Goal: Information Seeking & Learning: Learn about a topic

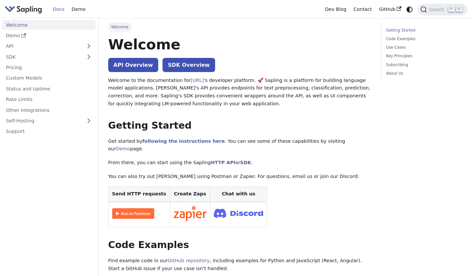
drag, startPoint x: 0, startPoint y: 0, endPoint x: 154, endPoint y: 105, distance: 186.8
click at [154, 105] on p "Welcome to the documentation for [URL] 's developer platform. 🚀 Sapling is a pl…" at bounding box center [239, 92] width 263 height 31
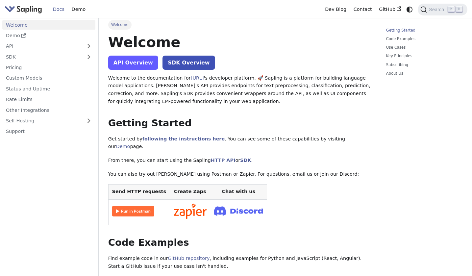
click at [136, 58] on link "API Overview" at bounding box center [133, 63] width 50 height 14
click at [144, 206] on img at bounding box center [133, 211] width 42 height 11
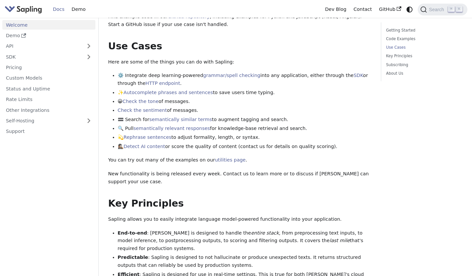
scroll to position [257, 0]
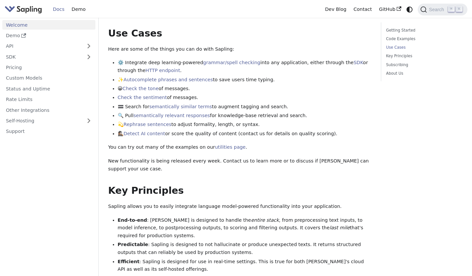
click at [196, 174] on div "Welcome API Overview SDK Overview Welcome to the documentation for [URL] 's dev…" at bounding box center [239, 117] width 263 height 677
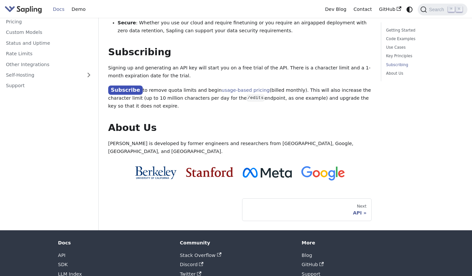
scroll to position [537, 0]
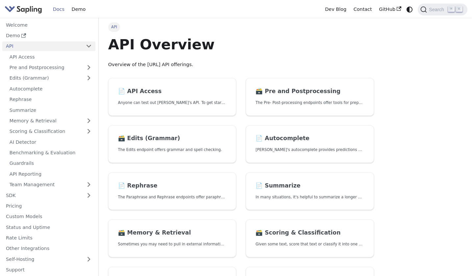
click at [173, 72] on div "API API Overview Overview of the Sapling.ai API offerings. 📄️ API Access Anyone…" at bounding box center [241, 228] width 266 height 412
click at [23, 58] on link "API Access" at bounding box center [50, 57] width 89 height 10
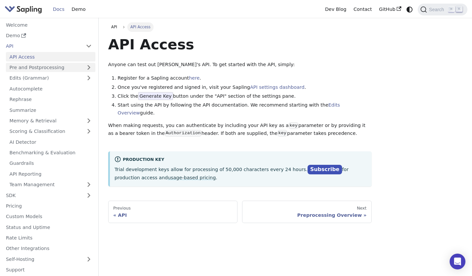
click at [35, 68] on link "Pre and Postprocessing" at bounding box center [50, 68] width 89 height 10
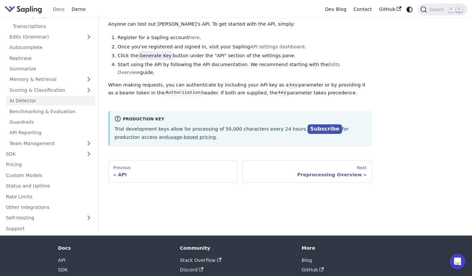
scroll to position [62, 0]
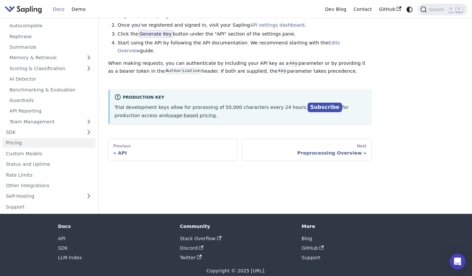
click at [32, 144] on link "Pricing" at bounding box center [48, 143] width 93 height 10
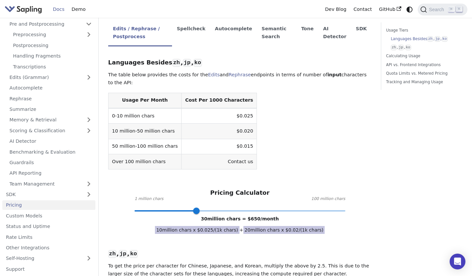
scroll to position [165, 0]
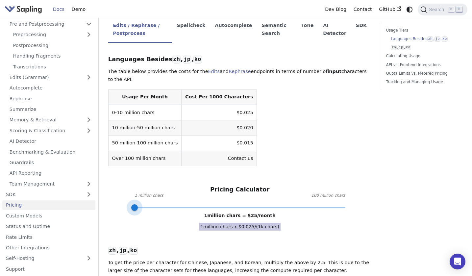
type input "100"
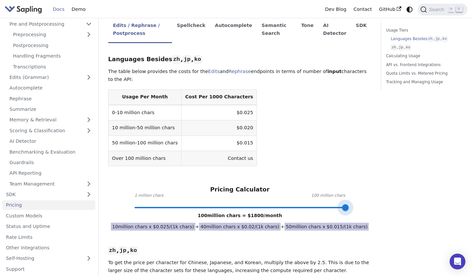
drag, startPoint x: 194, startPoint y: 207, endPoint x: 425, endPoint y: 187, distance: 231.2
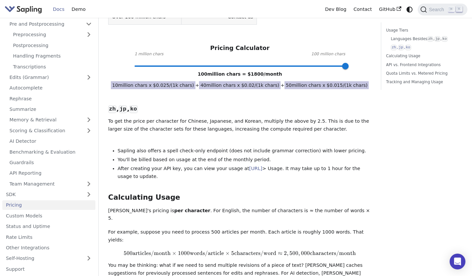
scroll to position [308, 0]
